Goal: Information Seeking & Learning: Learn about a topic

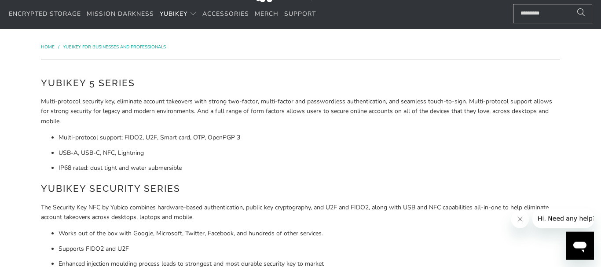
scroll to position [33, 0]
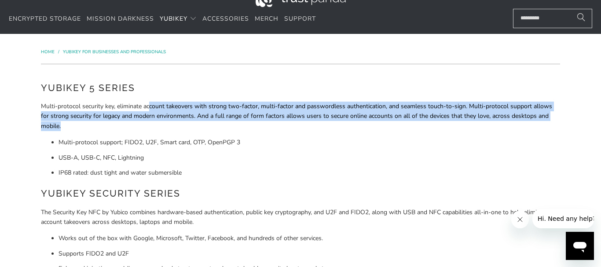
drag, startPoint x: 151, startPoint y: 103, endPoint x: 228, endPoint y: 130, distance: 81.5
click at [228, 130] on p "Multi-protocol security key, eliminate account takeovers with strong two-factor…" at bounding box center [300, 116] width 519 height 29
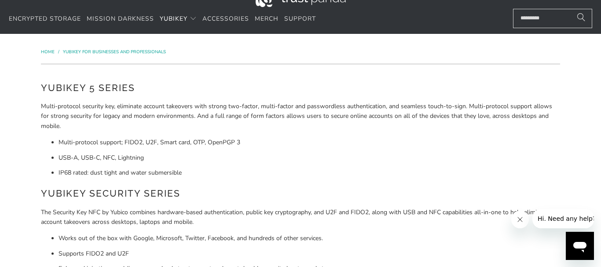
click at [228, 130] on p "Multi-protocol security key, eliminate account takeovers with strong two-factor…" at bounding box center [300, 116] width 519 height 29
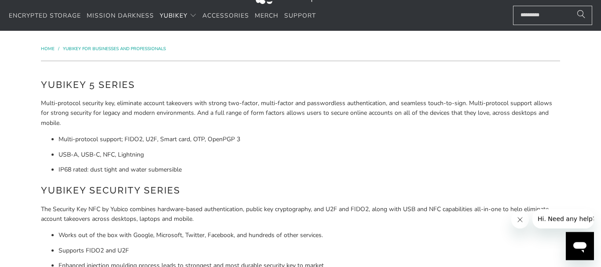
scroll to position [26, 0]
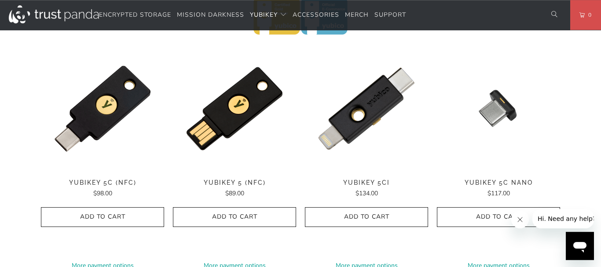
scroll to position [321, 0]
